Goal: Task Accomplishment & Management: Manage account settings

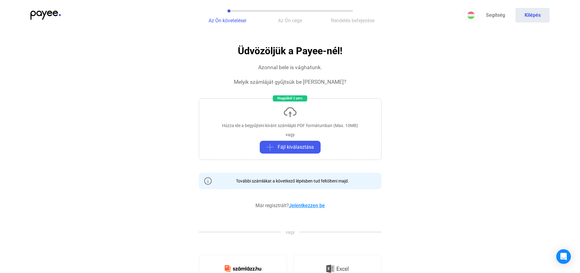
click at [306, 204] on link "Jelentkezzen be" at bounding box center [307, 205] width 36 height 6
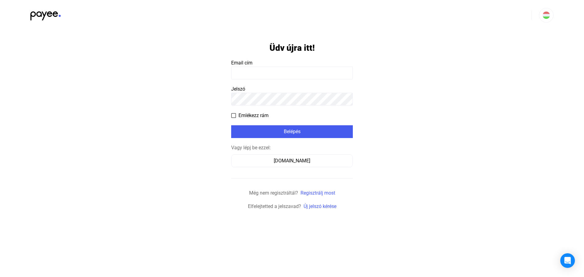
click at [246, 75] on input at bounding box center [292, 73] width 122 height 13
type input "**********"
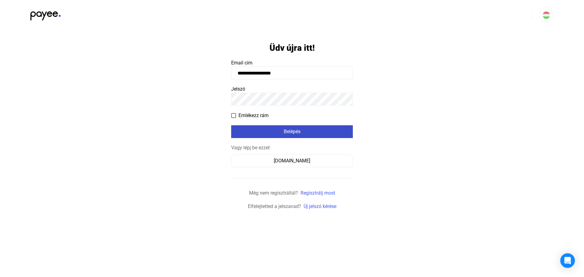
click at [289, 133] on div "Belépés" at bounding box center [292, 131] width 118 height 7
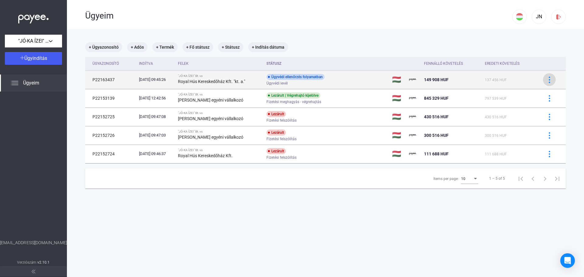
click at [547, 80] on img at bounding box center [550, 80] width 6 height 6
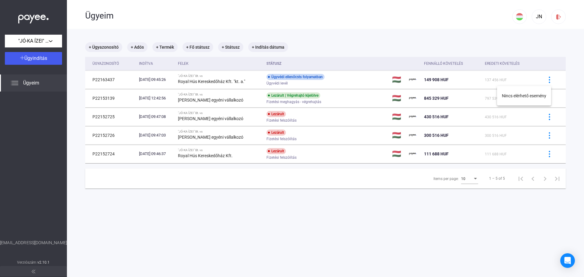
click at [302, 75] on div at bounding box center [292, 138] width 584 height 277
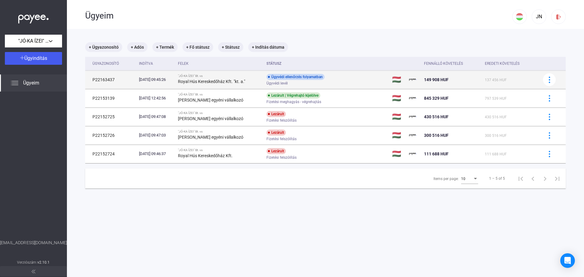
click at [257, 79] on div "Royal Hús Kereskedőház Kft. "kt. a."" at bounding box center [220, 81] width 84 height 7
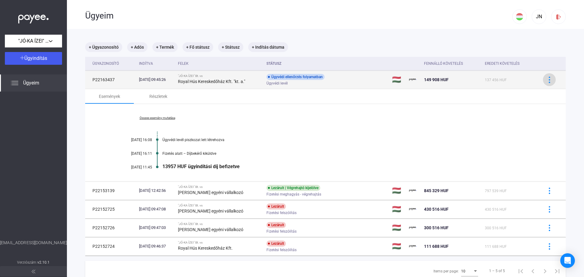
click at [547, 80] on img at bounding box center [550, 80] width 6 height 6
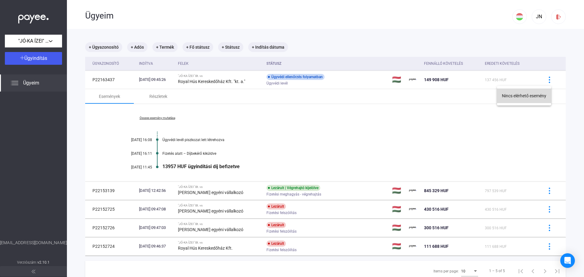
click at [508, 96] on button "Nincs elérhető esemény" at bounding box center [524, 96] width 54 height 15
click at [155, 96] on div "Részletek" at bounding box center [158, 96] width 18 height 7
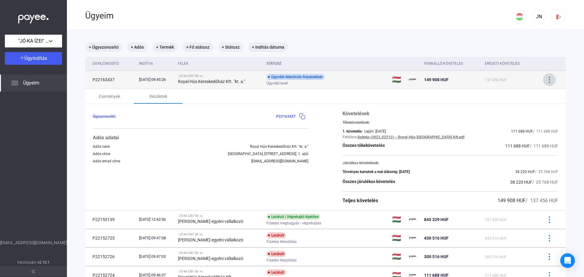
click at [547, 78] on img at bounding box center [550, 80] width 6 height 6
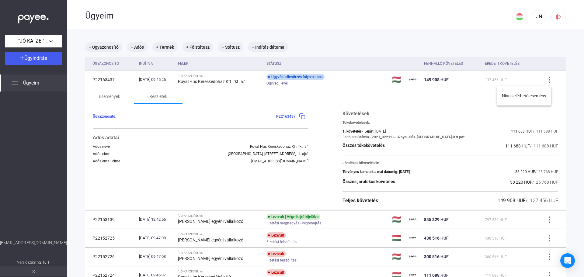
click at [388, 103] on div at bounding box center [292, 138] width 584 height 277
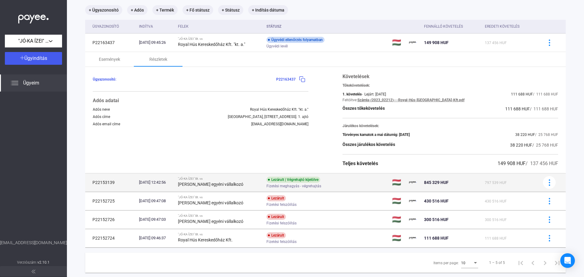
scroll to position [51, 0]
